Goal: Find specific page/section: Find specific page/section

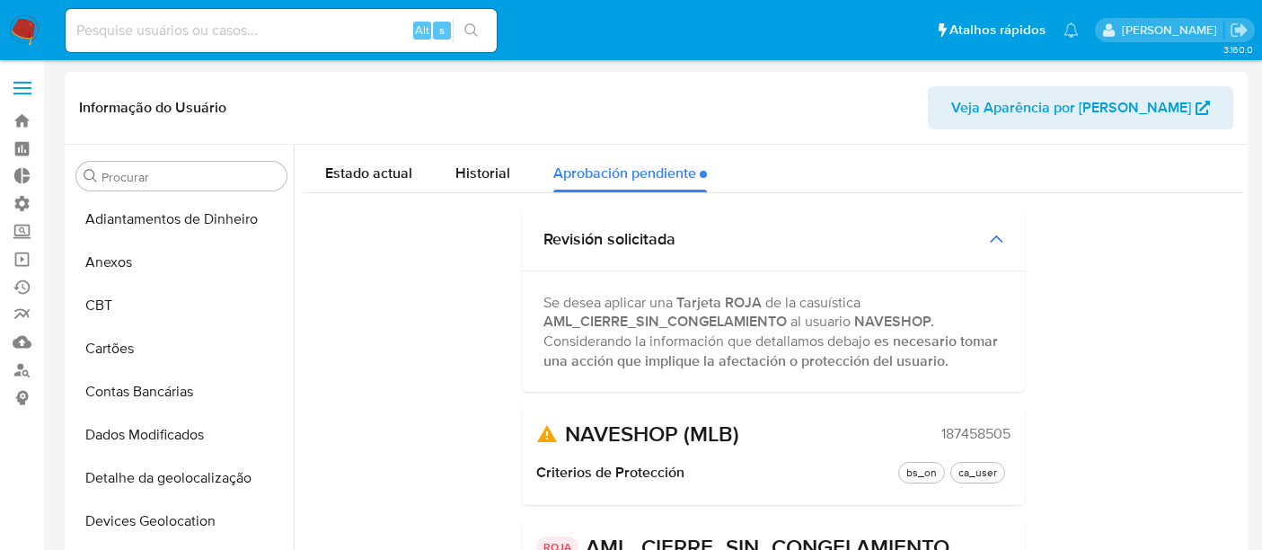
select select "10"
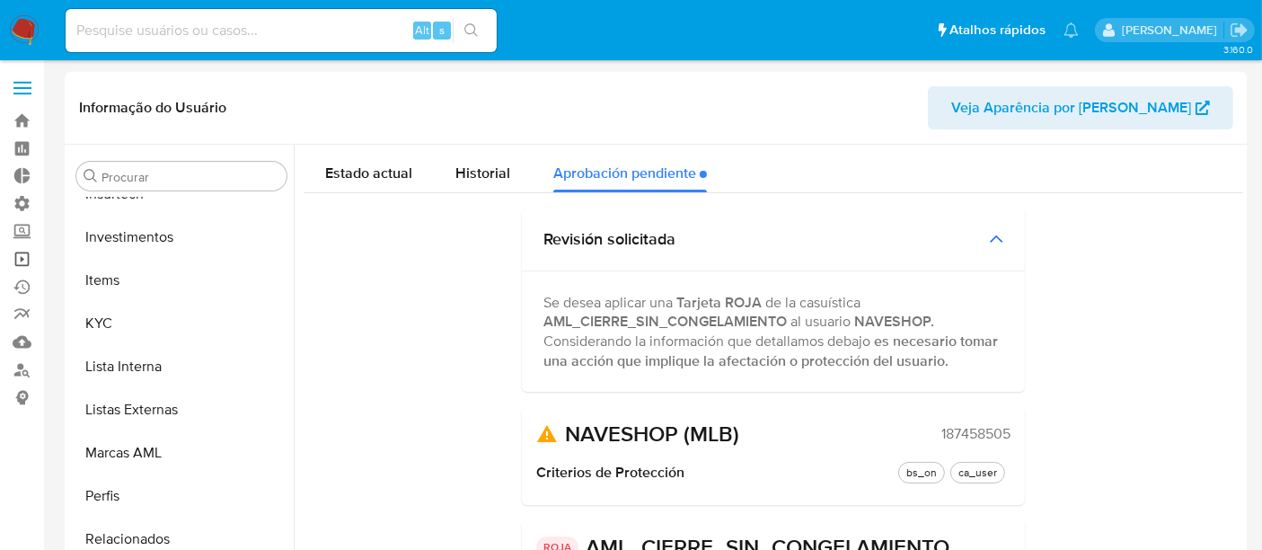
click at [31, 254] on link "Operações em massa" at bounding box center [107, 259] width 214 height 28
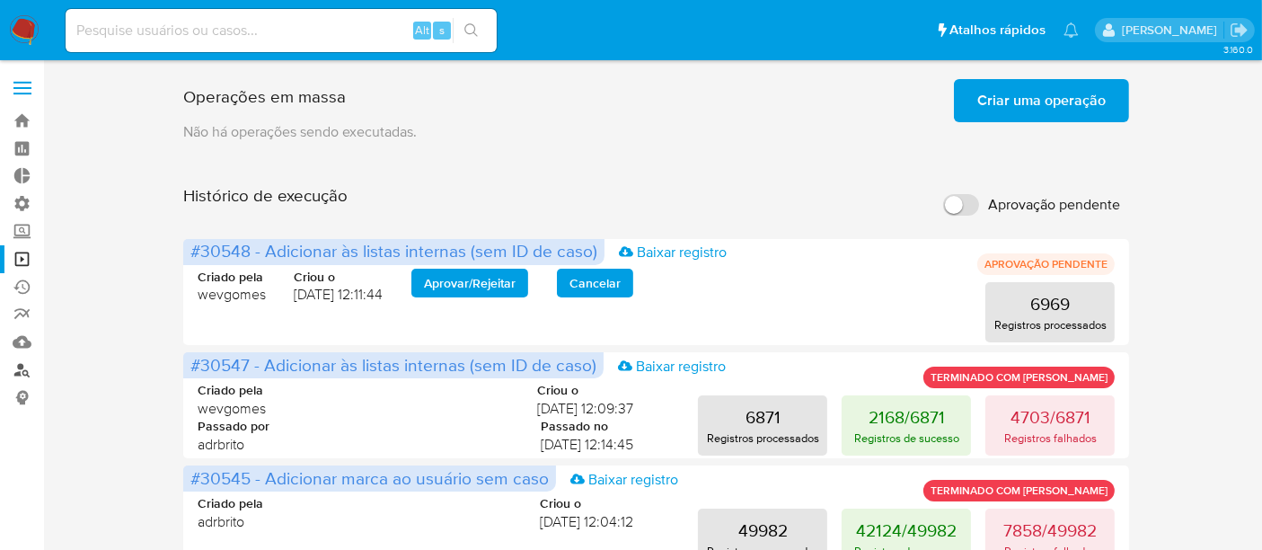
click at [24, 366] on link "Localizador de pessoas" at bounding box center [107, 370] width 214 height 28
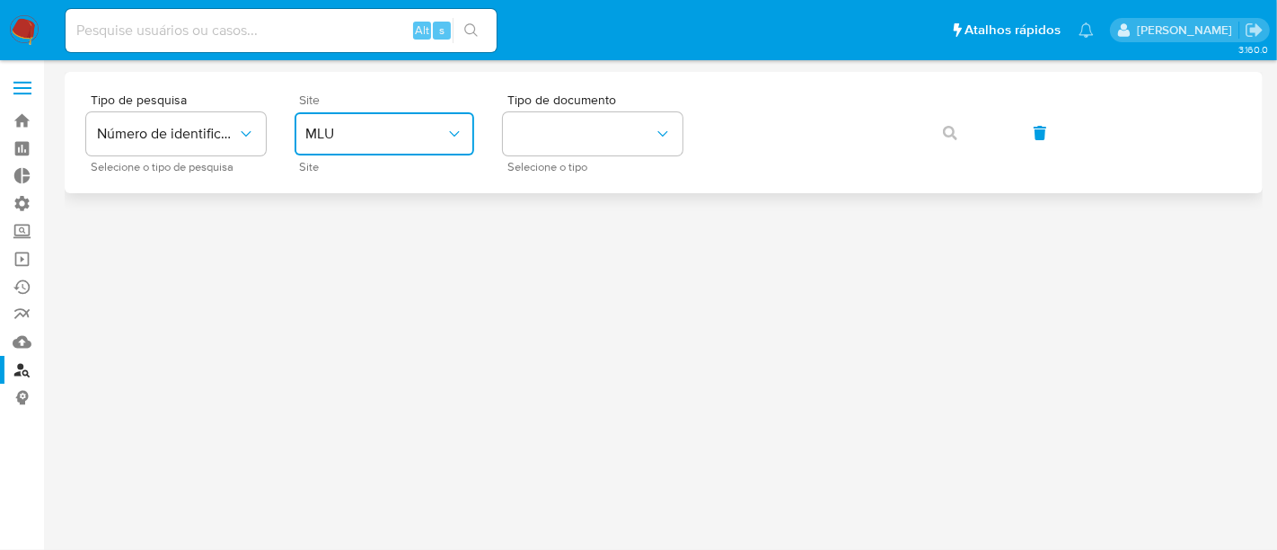
click at [463, 140] on button "MLU" at bounding box center [385, 133] width 180 height 43
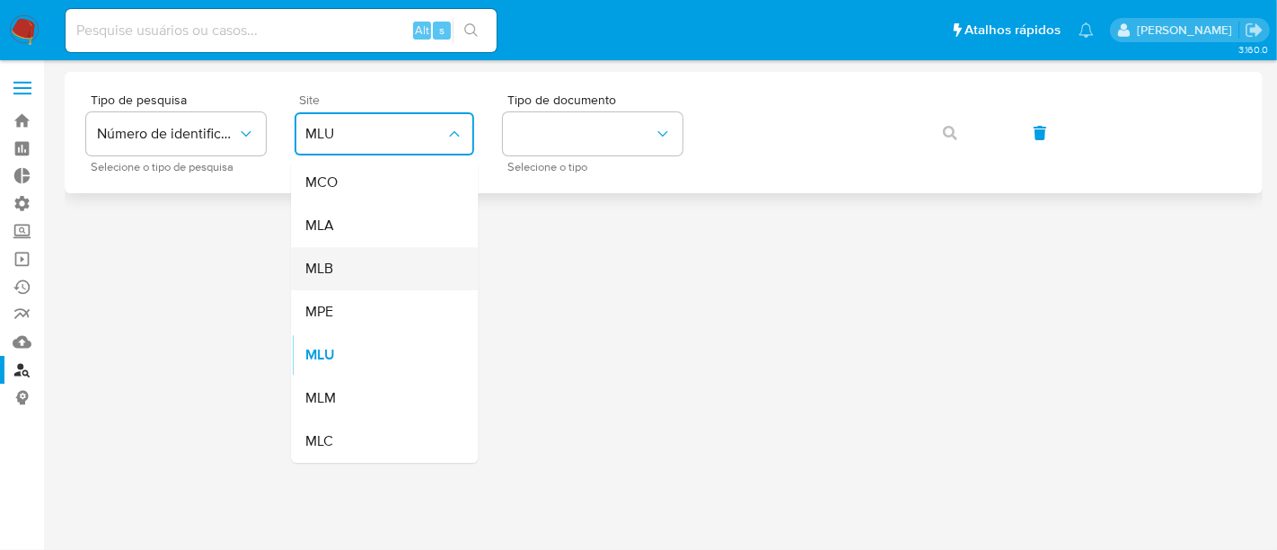
click at [364, 276] on div "MLB" at bounding box center [378, 268] width 147 height 43
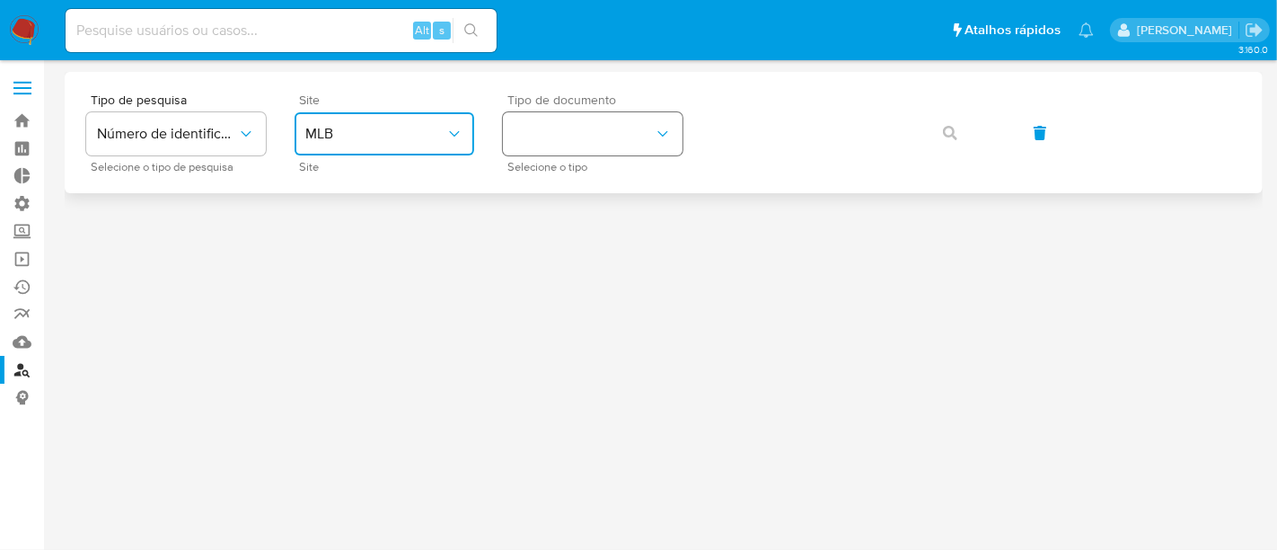
click at [582, 145] on button "identificationType" at bounding box center [593, 133] width 180 height 43
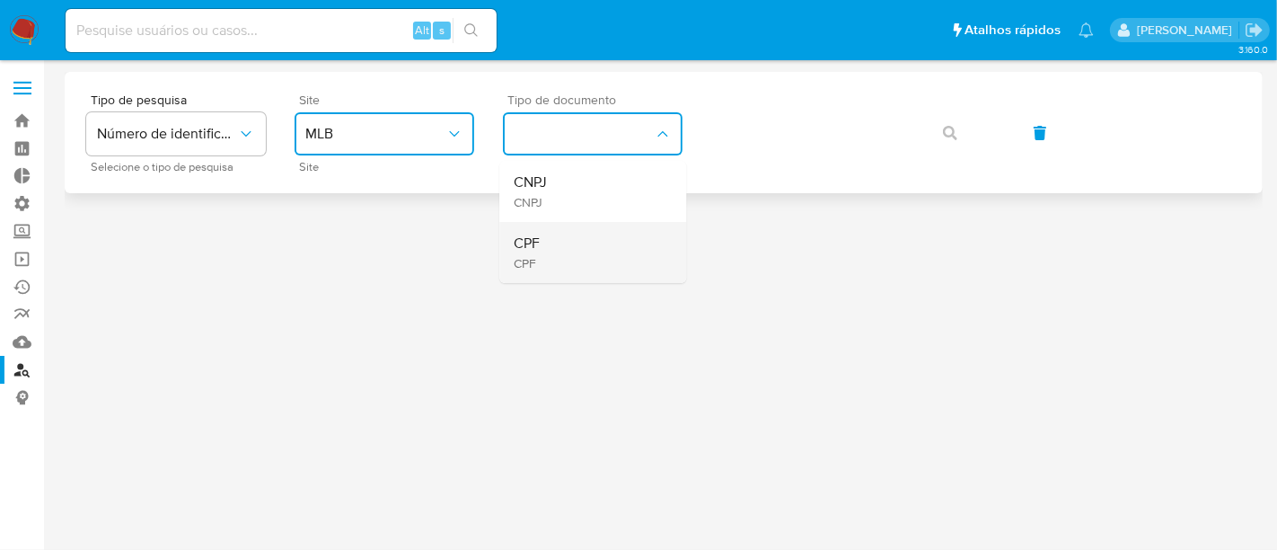
click at [540, 251] on div "CPF CPF" at bounding box center [587, 252] width 147 height 61
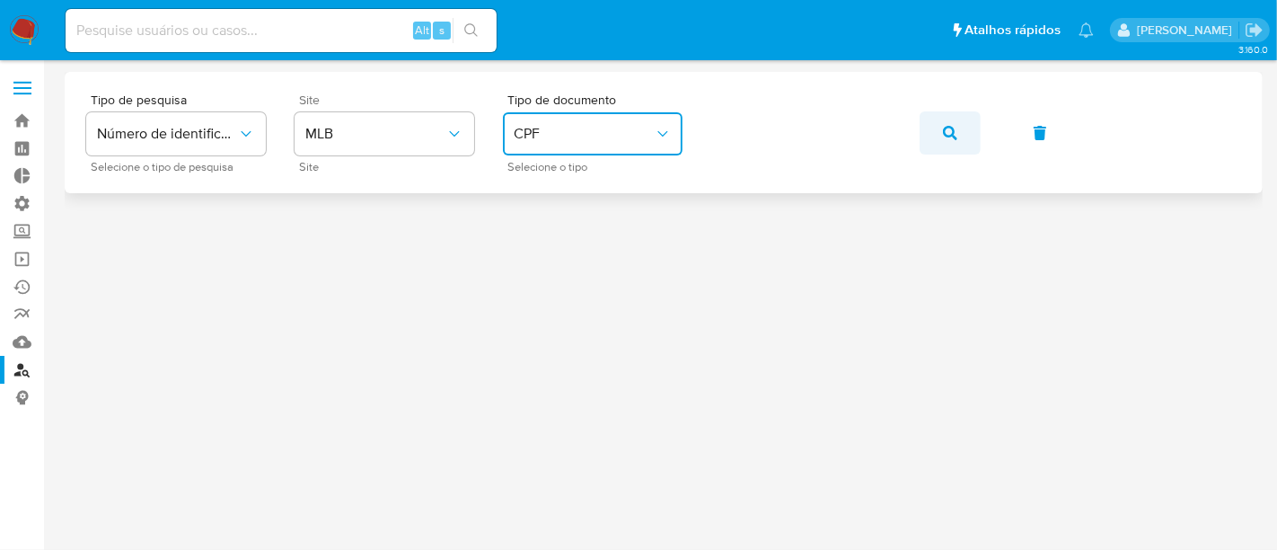
click at [940, 127] on button "button" at bounding box center [950, 132] width 61 height 43
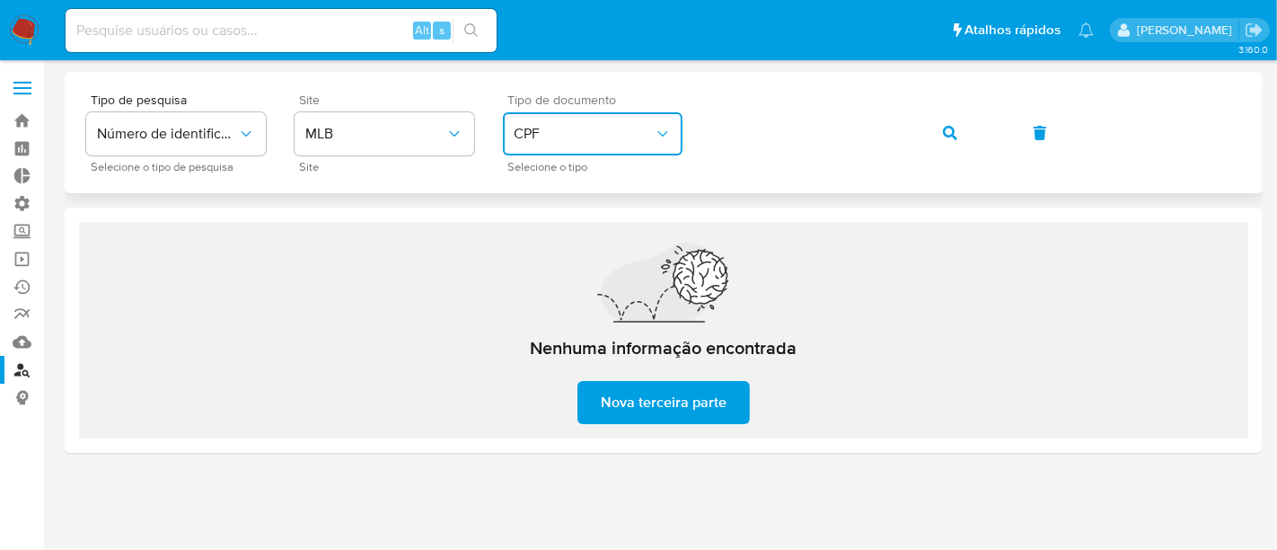
click at [641, 145] on button "CPF" at bounding box center [593, 133] width 180 height 43
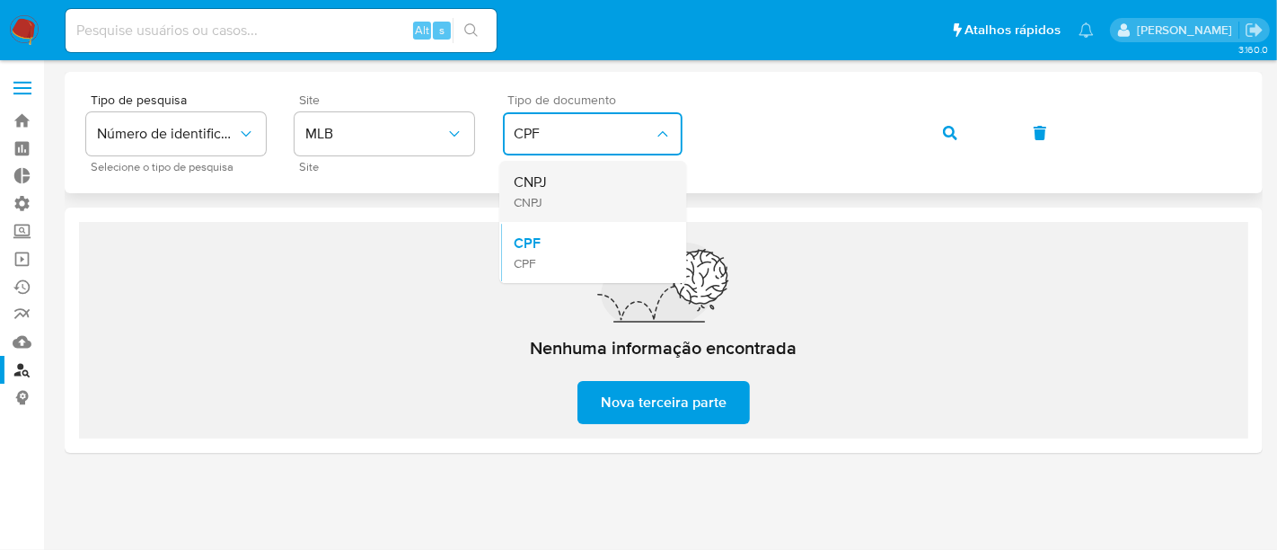
click at [568, 198] on div "CNPJ CNPJ" at bounding box center [587, 191] width 147 height 61
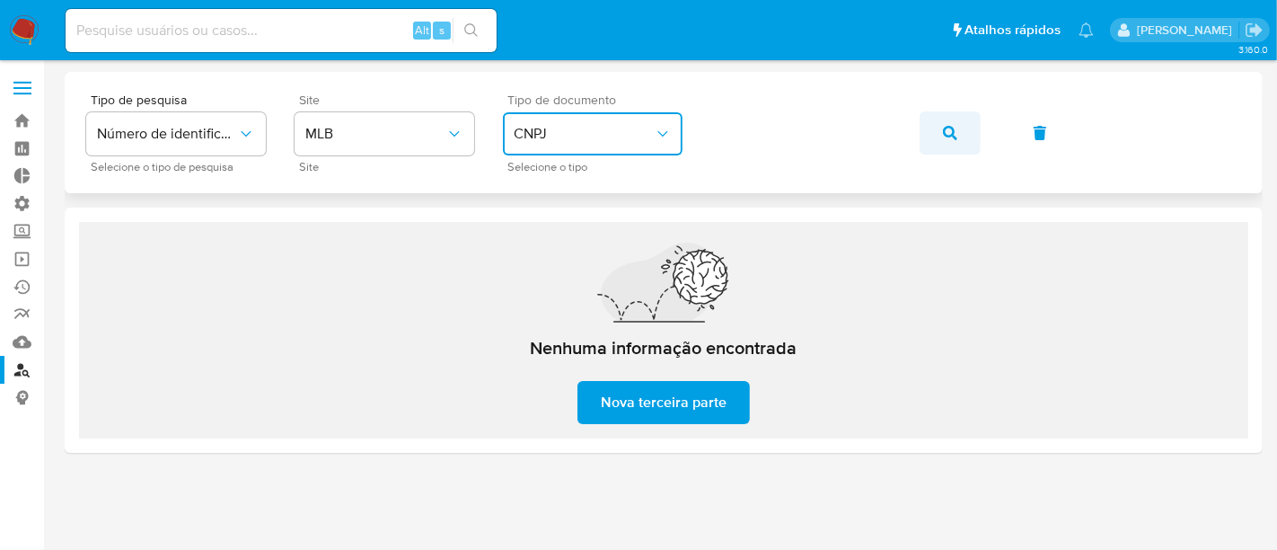
click at [944, 137] on icon "button" at bounding box center [950, 133] width 14 height 14
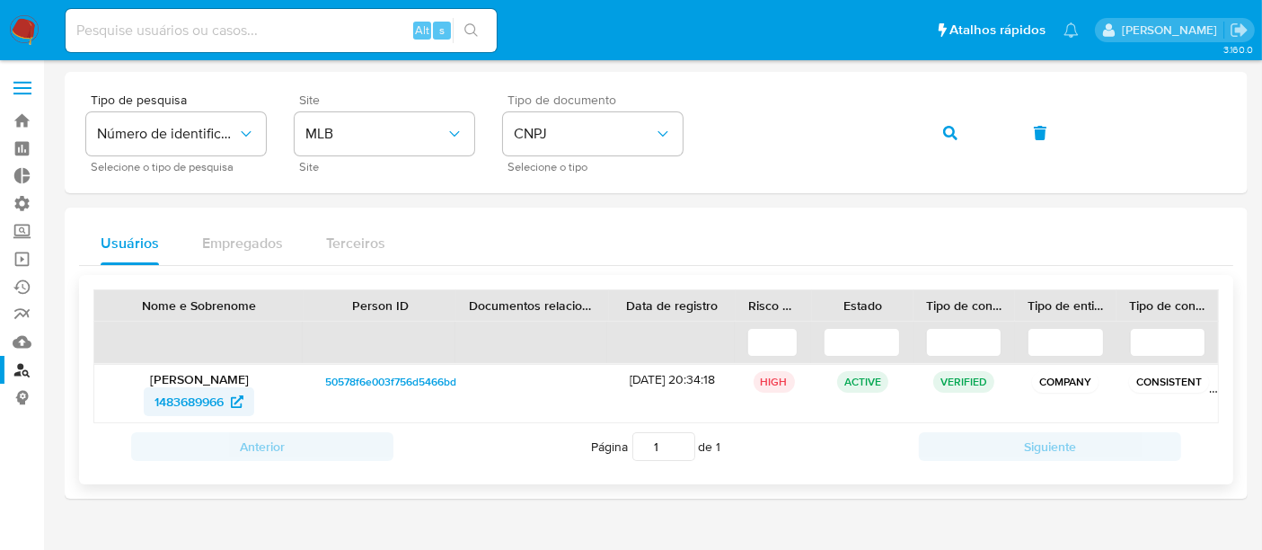
click at [181, 401] on span "1483689966" at bounding box center [188, 401] width 69 height 29
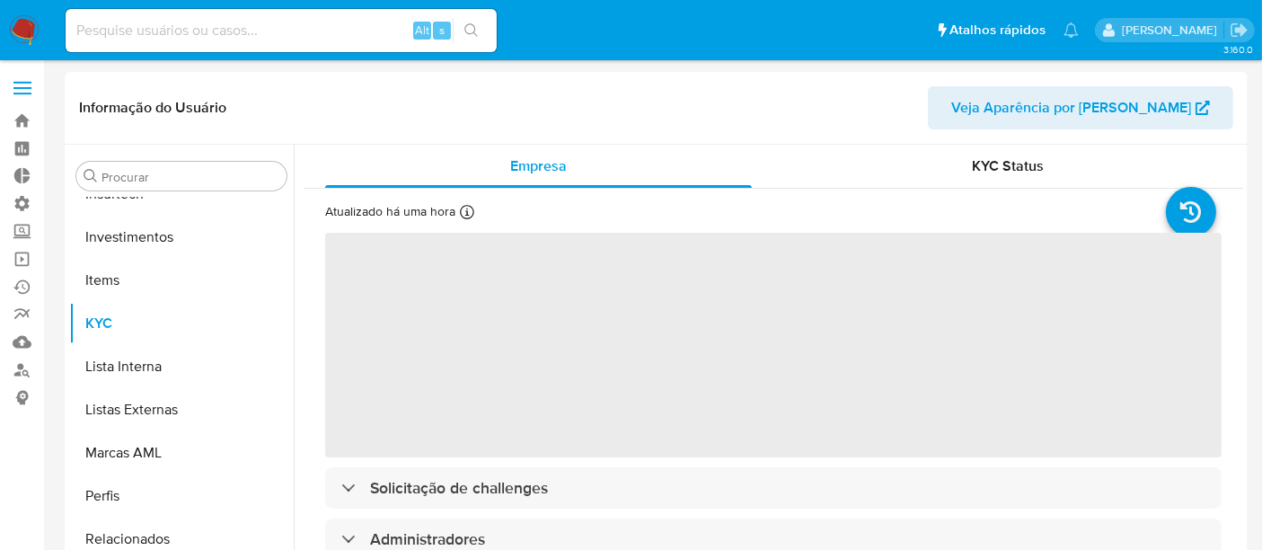
scroll to position [844, 0]
select select "10"
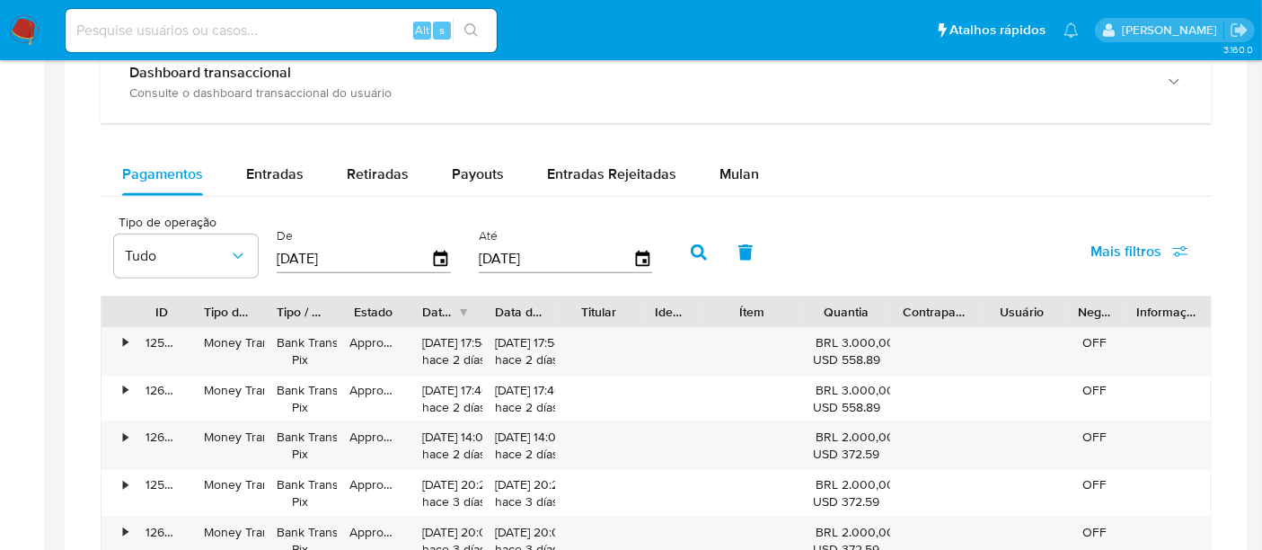
scroll to position [1098, 0]
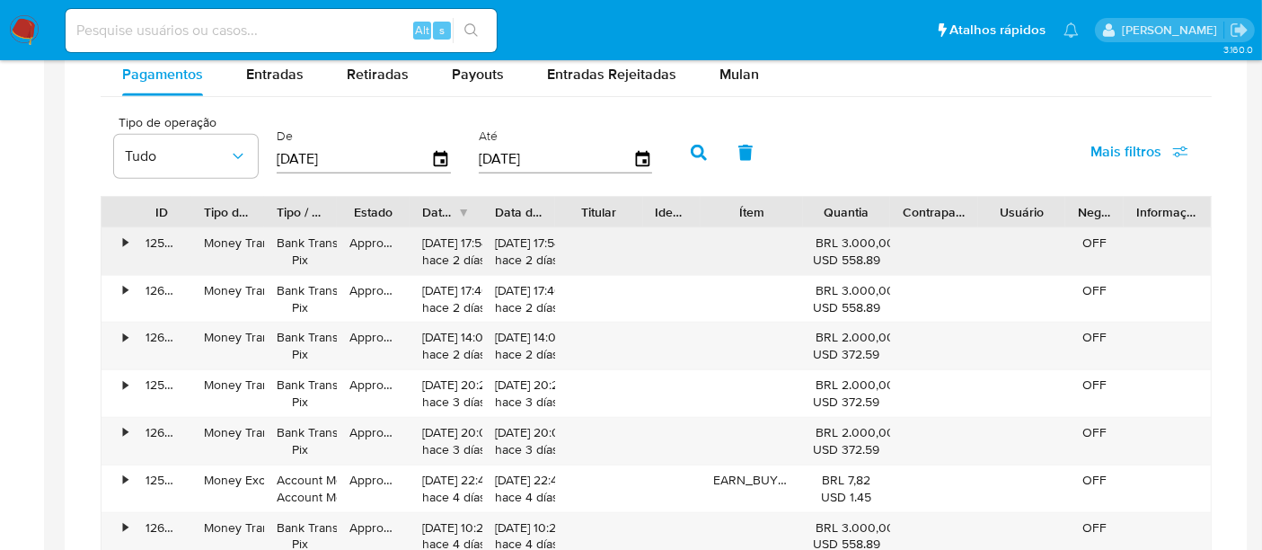
click at [118, 240] on div "•" at bounding box center [116, 251] width 31 height 47
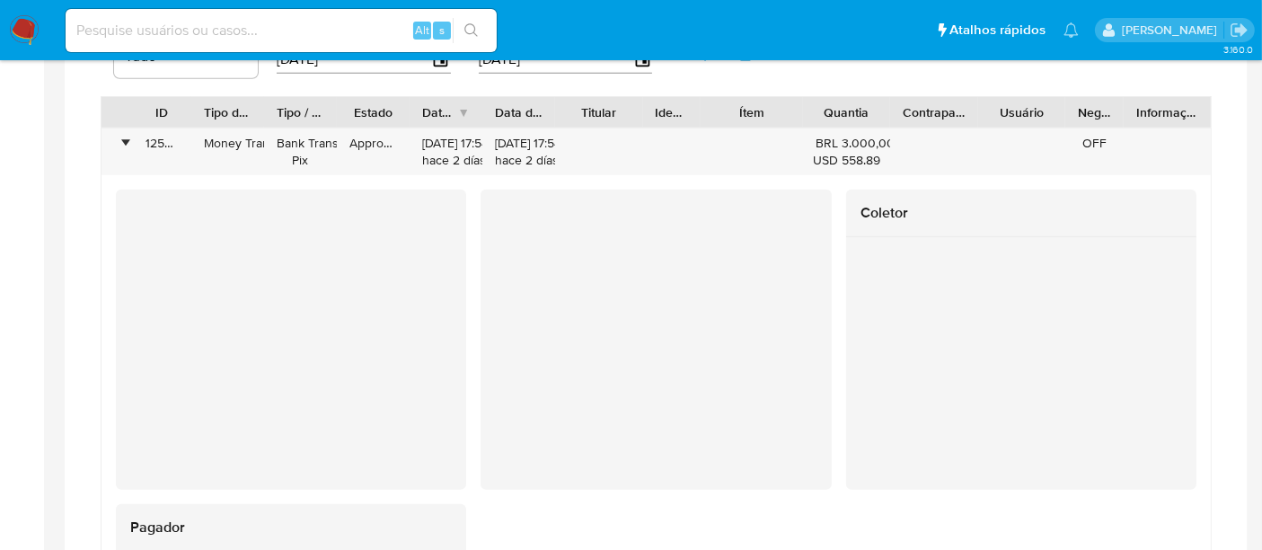
scroll to position [898, 0]
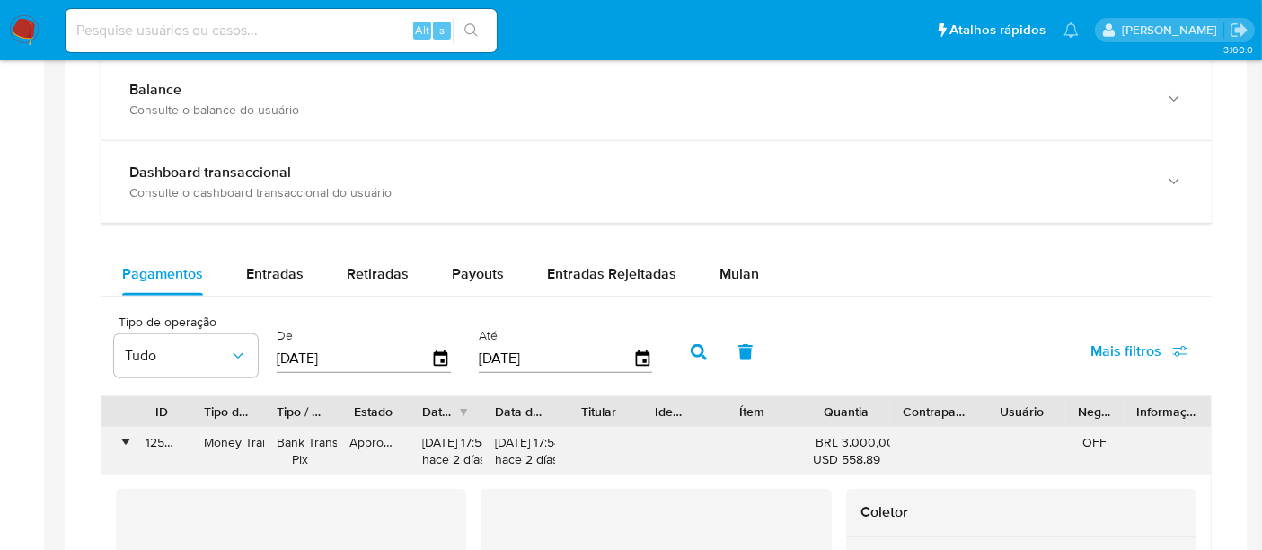
click at [118, 445] on div "•" at bounding box center [116, 451] width 31 height 47
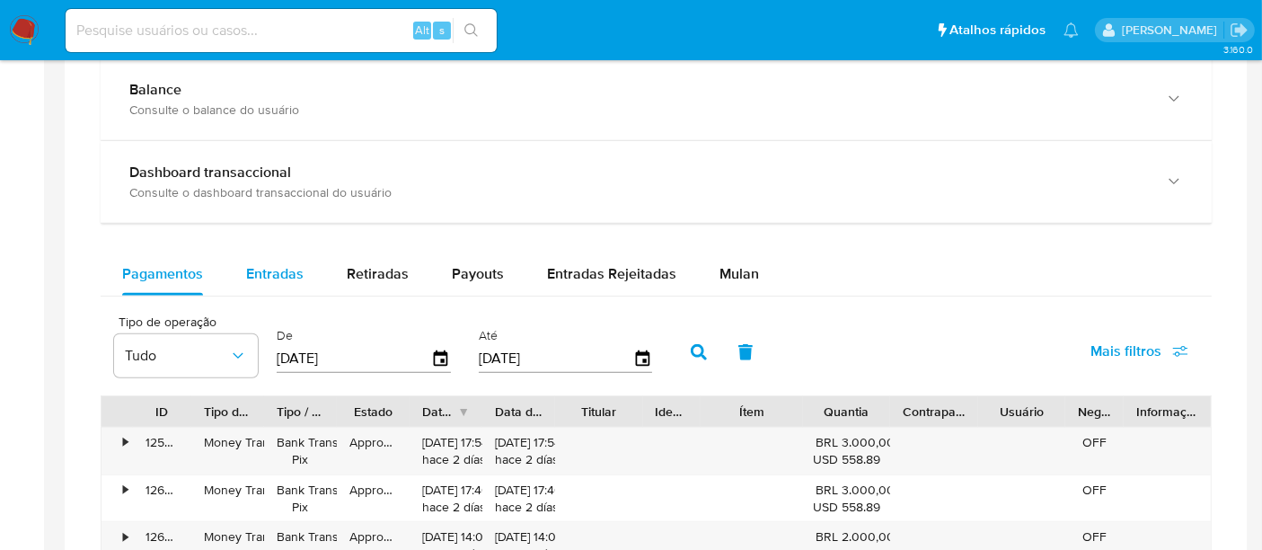
click at [267, 273] on span "Entradas" at bounding box center [274, 273] width 57 height 21
select select "10"
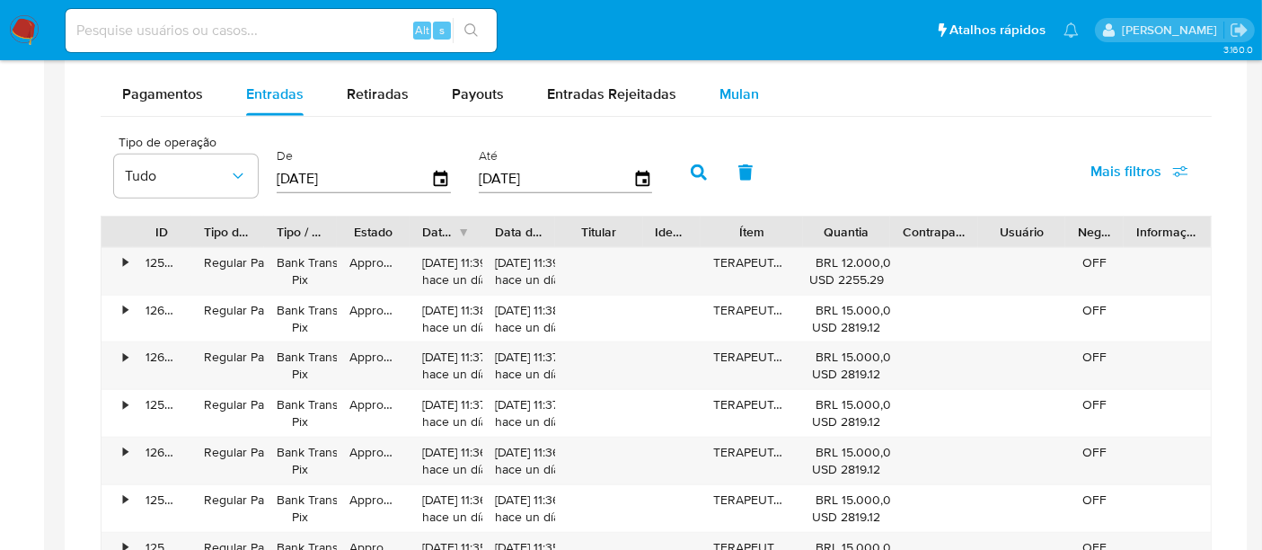
scroll to position [1098, 0]
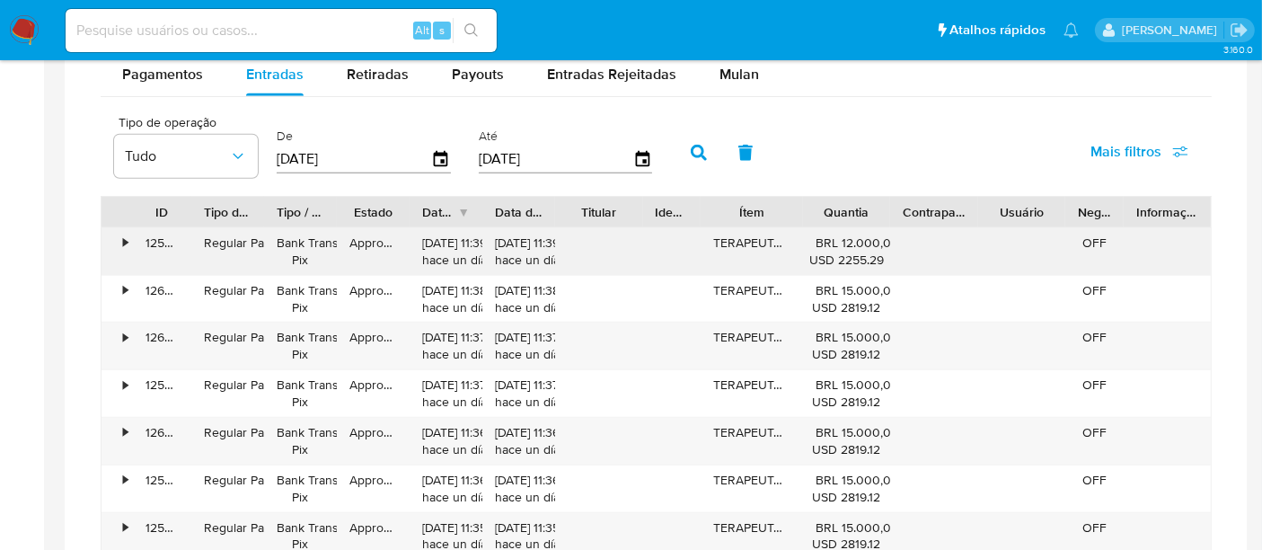
click at [127, 237] on div "•" at bounding box center [125, 242] width 4 height 17
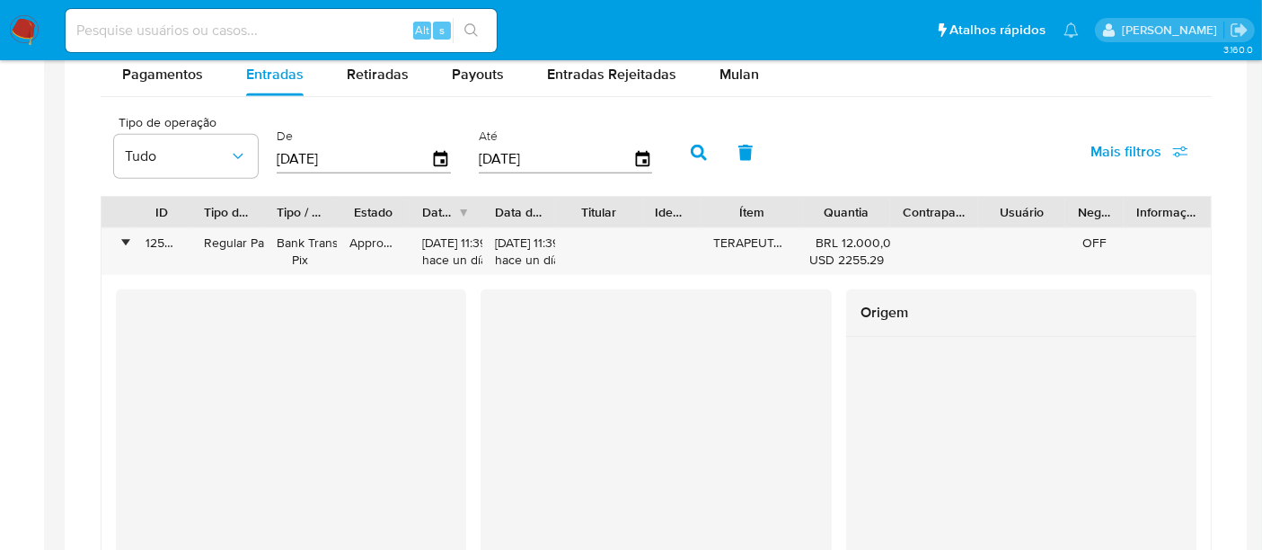
scroll to position [1197, 0]
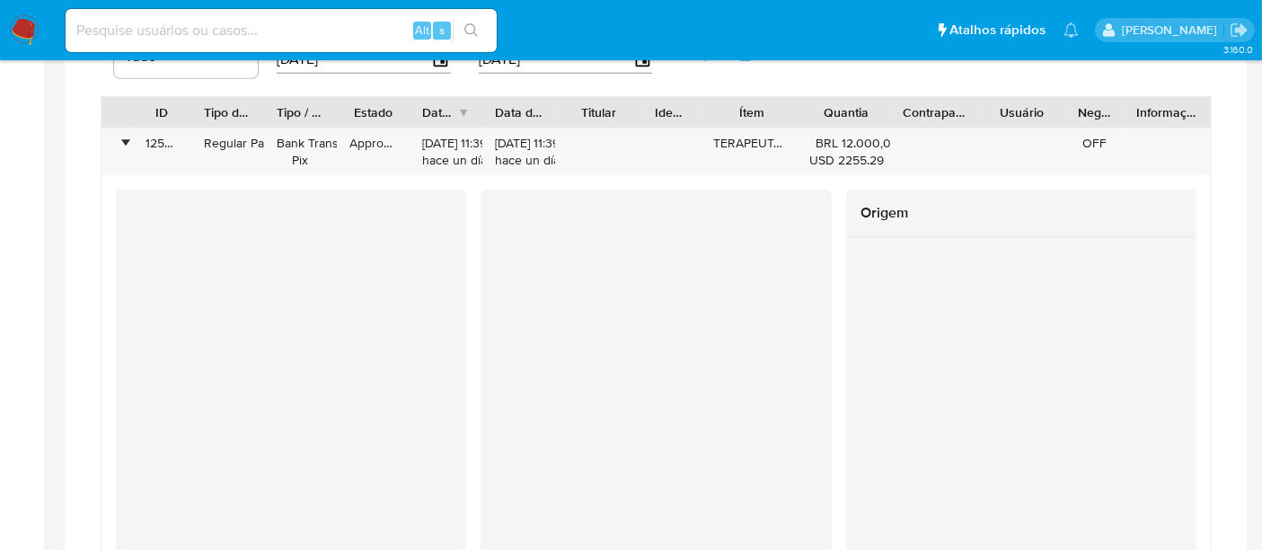
click at [729, 316] on div at bounding box center [656, 273] width 350 height 167
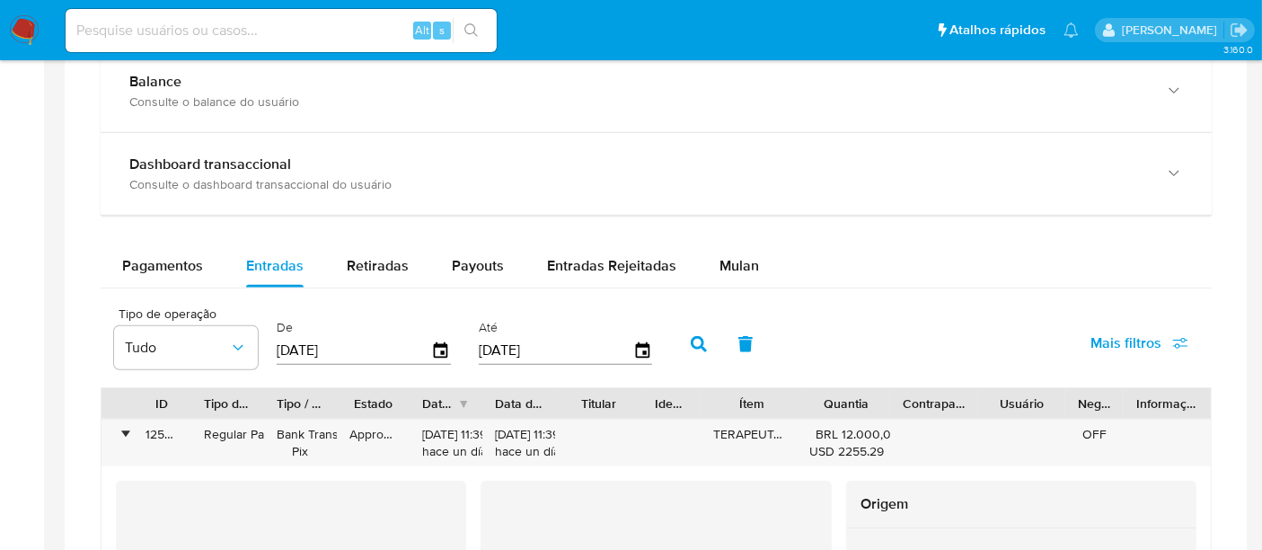
scroll to position [898, 0]
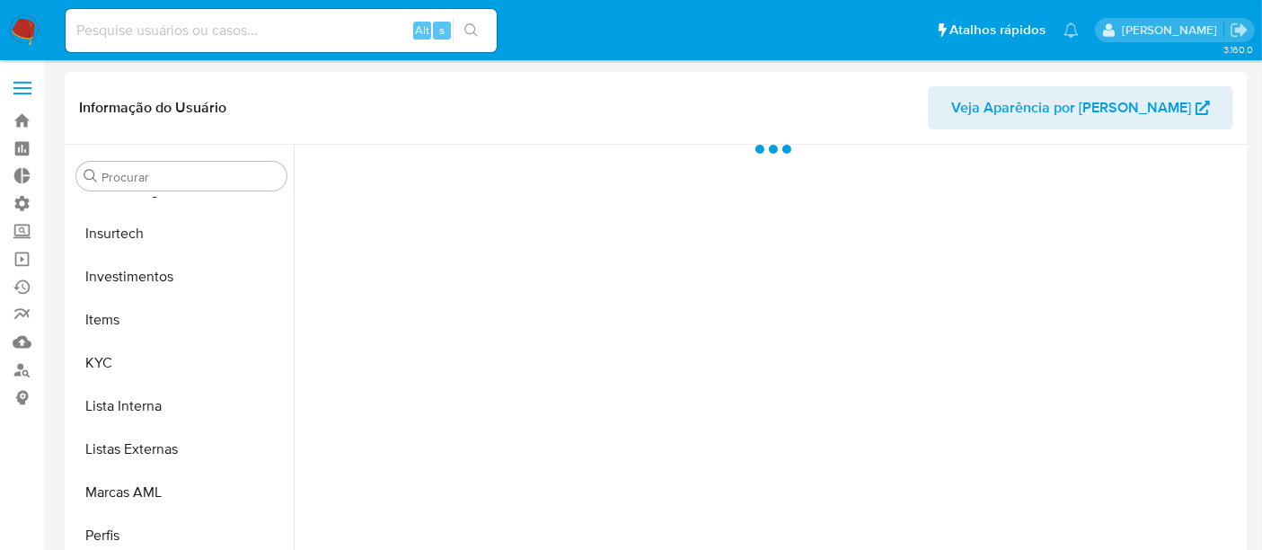
scroll to position [844, 0]
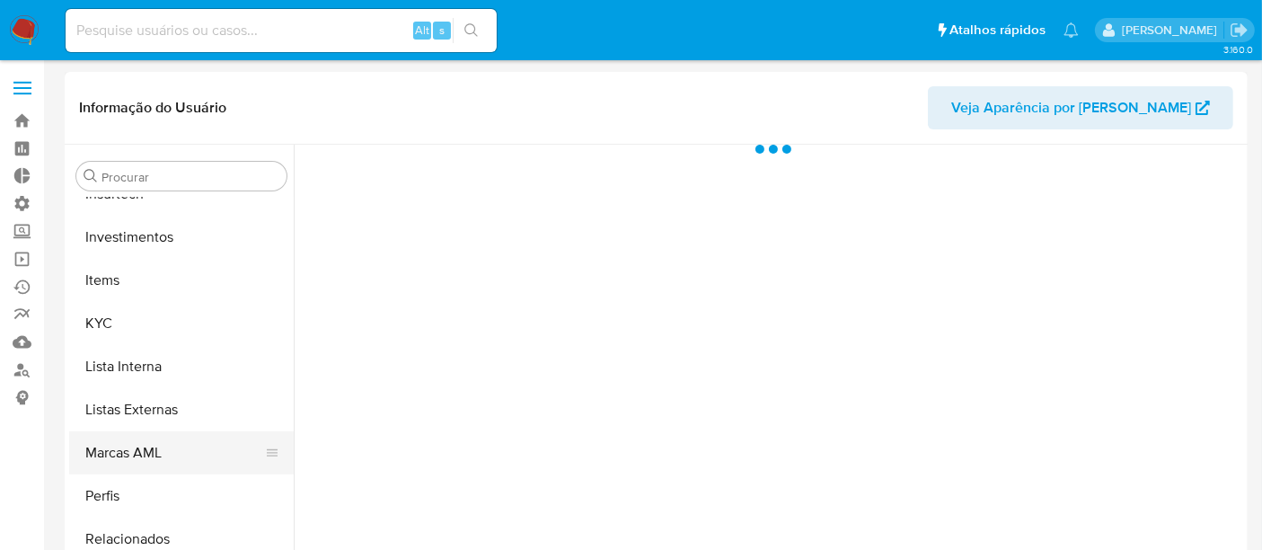
select select "10"
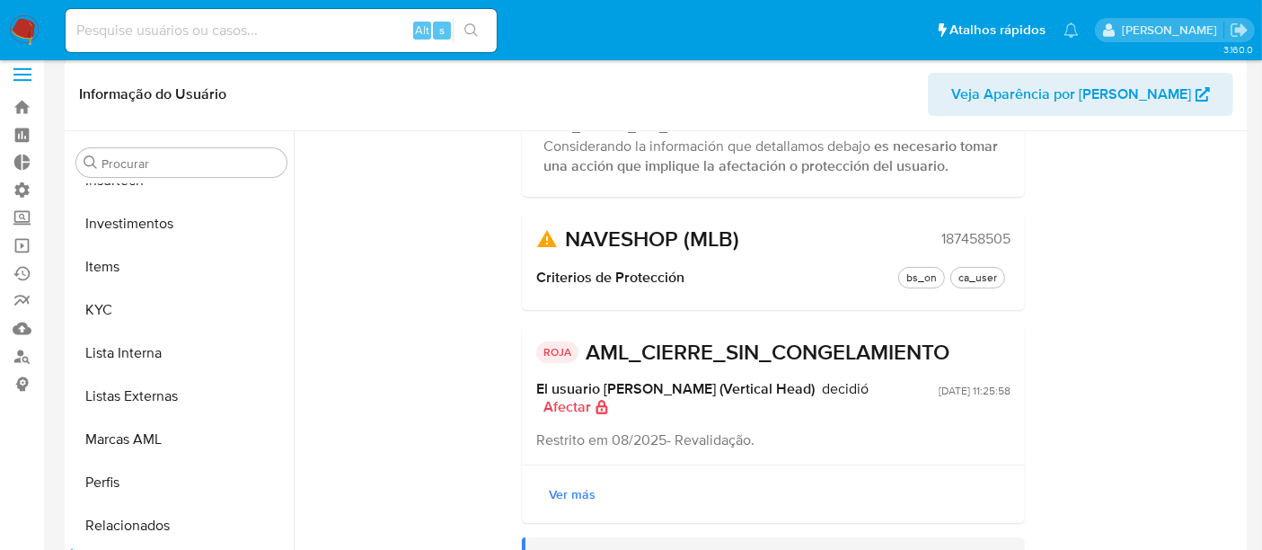
scroll to position [0, 0]
